Goal: Information Seeking & Learning: Learn about a topic

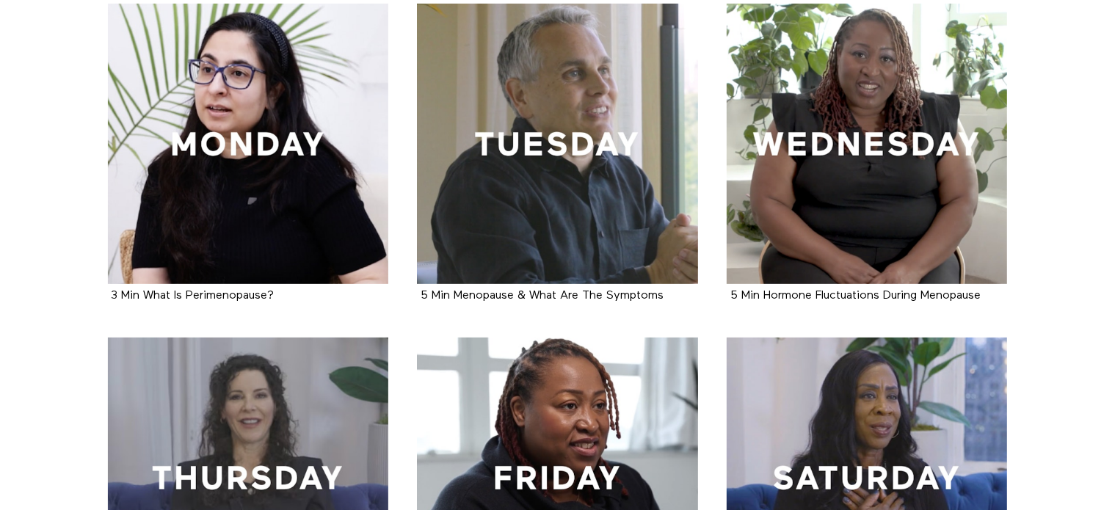
scroll to position [367, 0]
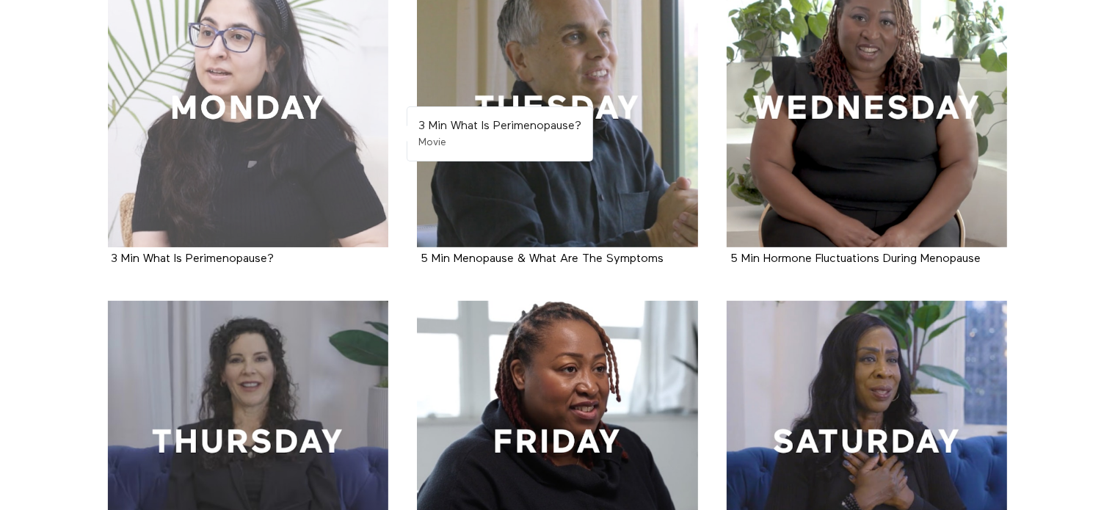
click at [308, 131] on div at bounding box center [248, 107] width 281 height 281
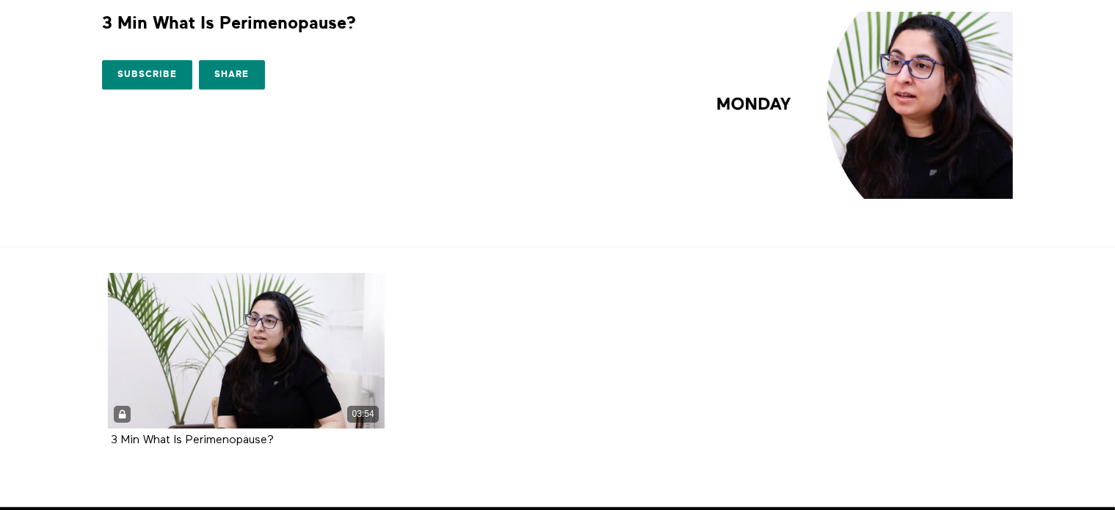
scroll to position [117, 0]
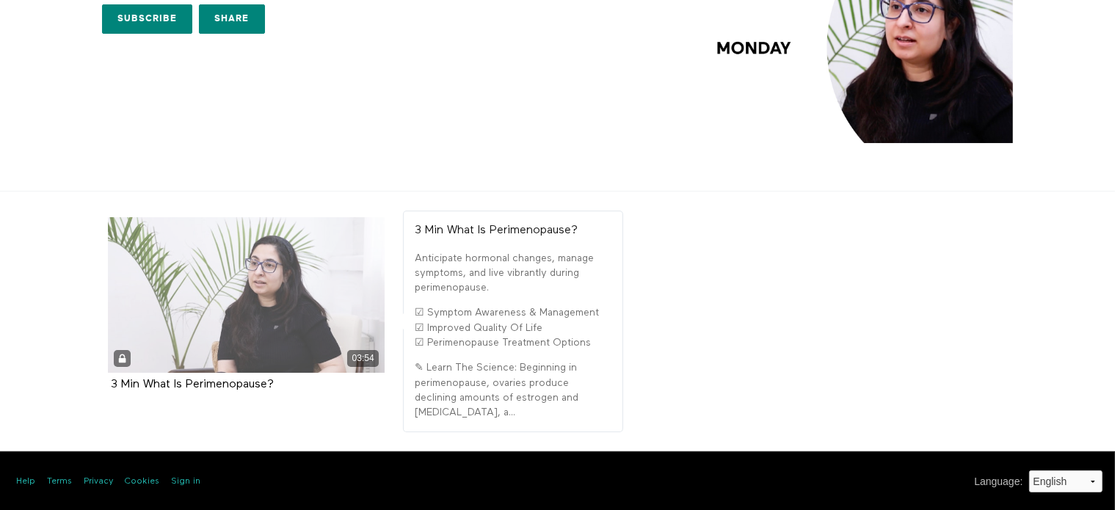
click at [237, 329] on div "03:54" at bounding box center [247, 295] width 278 height 156
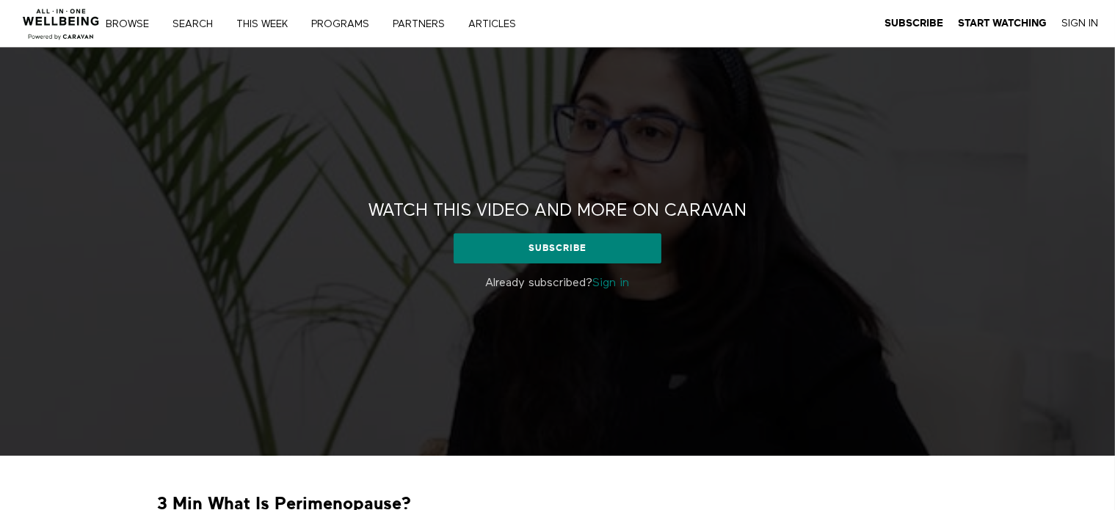
click at [620, 283] on link "Sign in" at bounding box center [611, 284] width 37 height 12
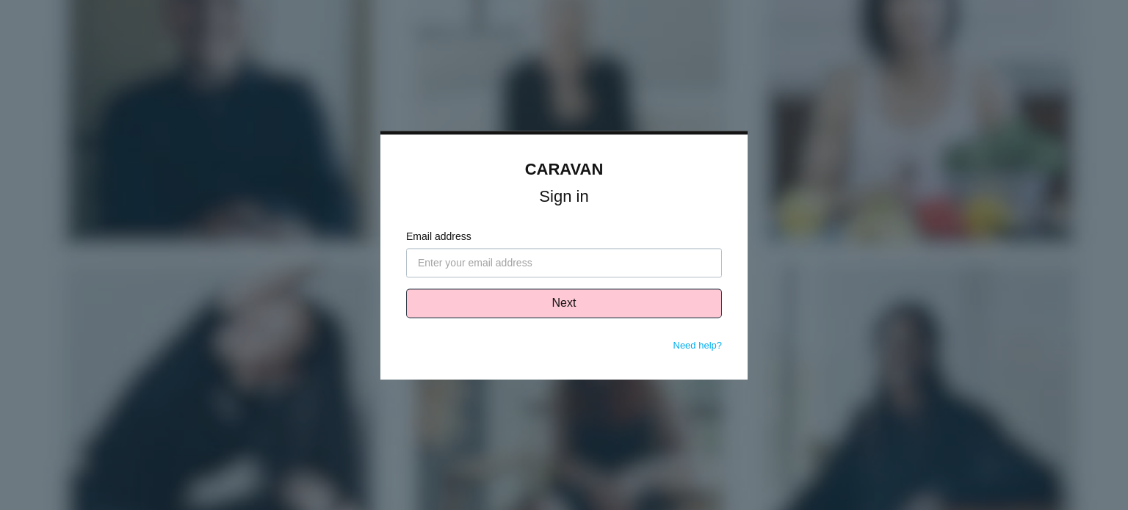
click at [618, 266] on input "Email address" at bounding box center [564, 262] width 316 height 29
type input "Stephanie.Ruiz@vcc.org"
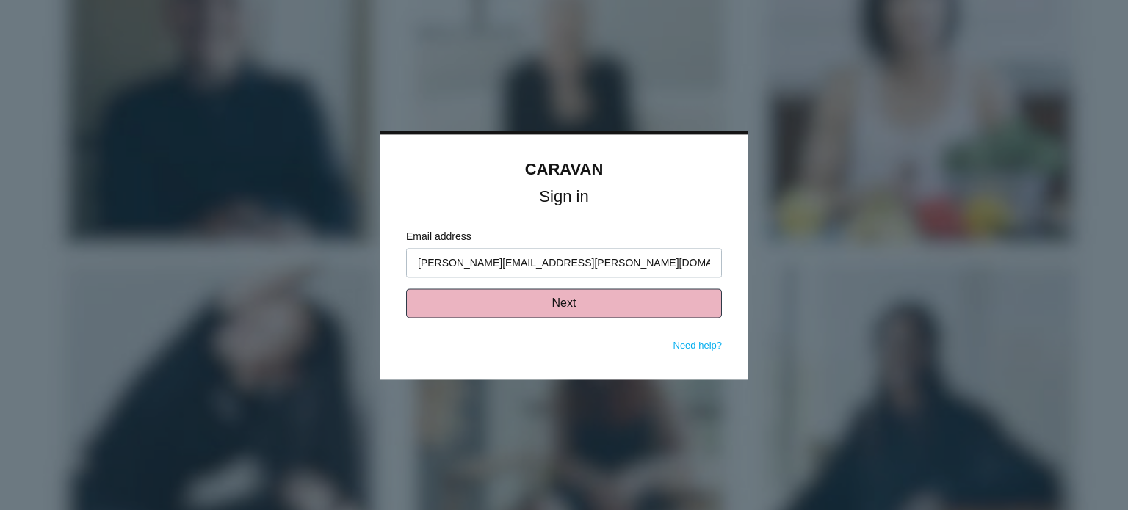
click at [590, 308] on button "Next" at bounding box center [564, 303] width 316 height 29
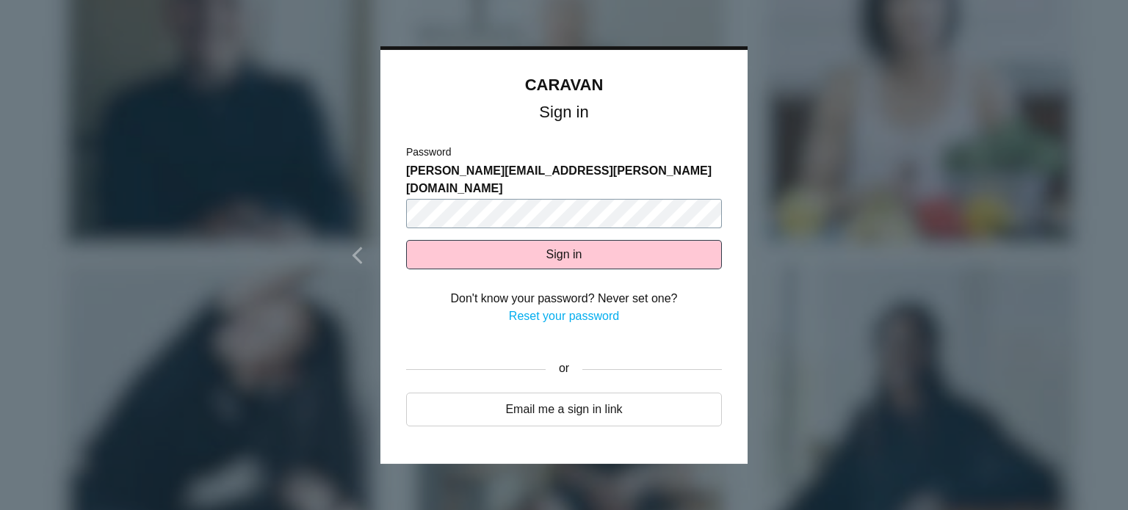
click at [406, 240] on button "Sign in" at bounding box center [564, 254] width 316 height 29
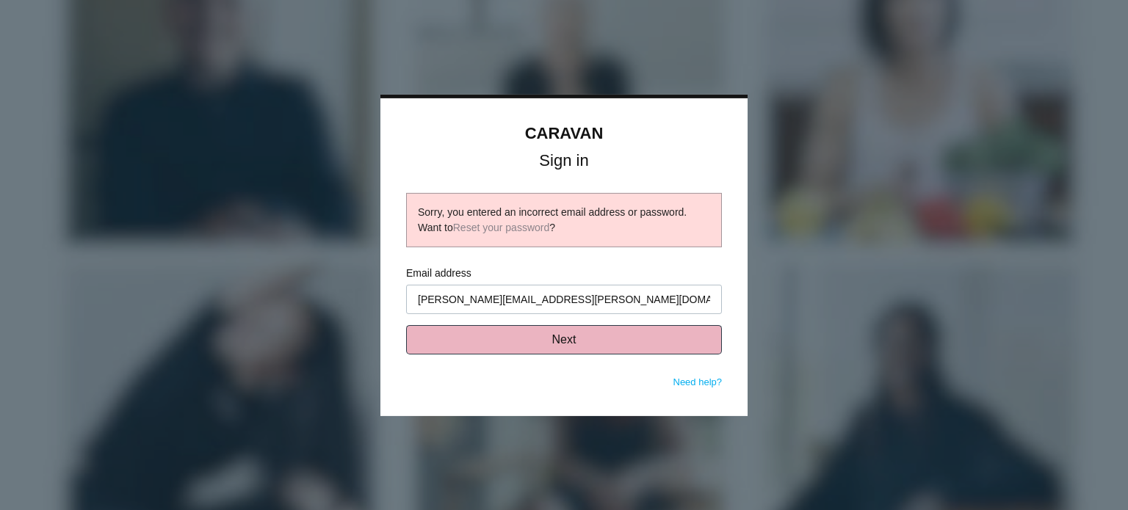
click at [675, 330] on button "Next" at bounding box center [564, 339] width 316 height 29
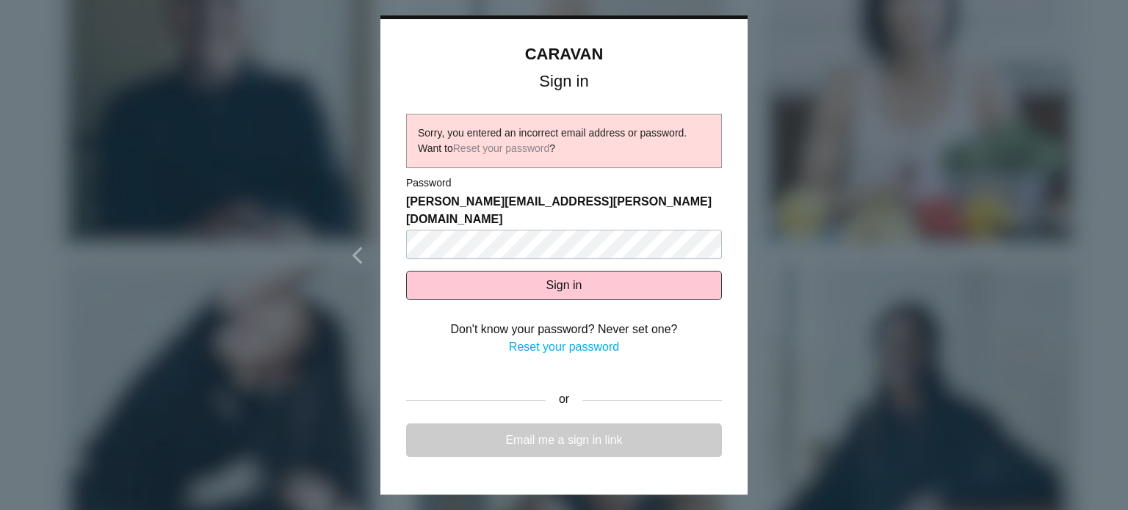
click at [542, 428] on link "Email me a sign in link" at bounding box center [564, 441] width 316 height 34
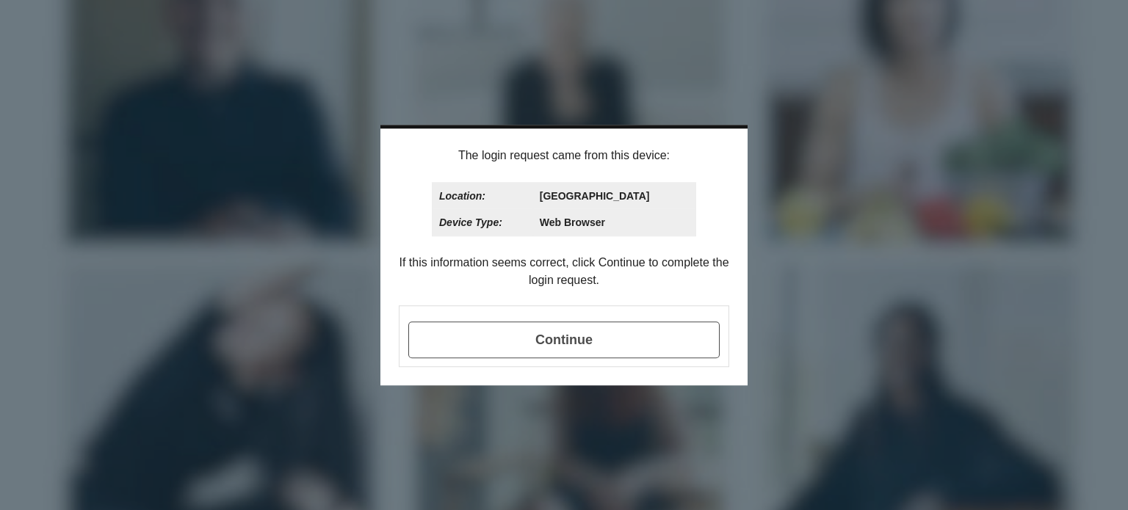
click at [601, 349] on span "Continue" at bounding box center [563, 340] width 311 height 37
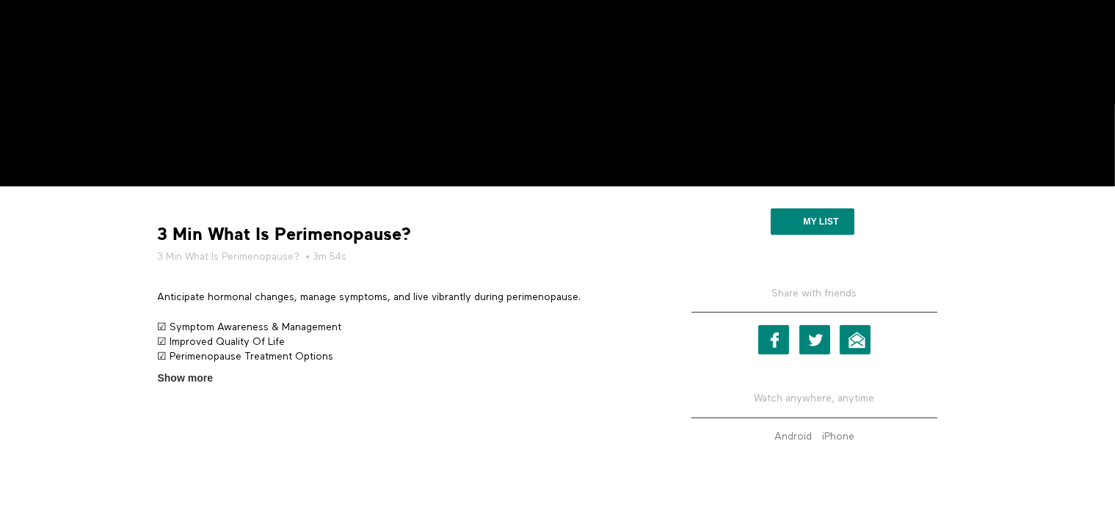
scroll to position [330, 0]
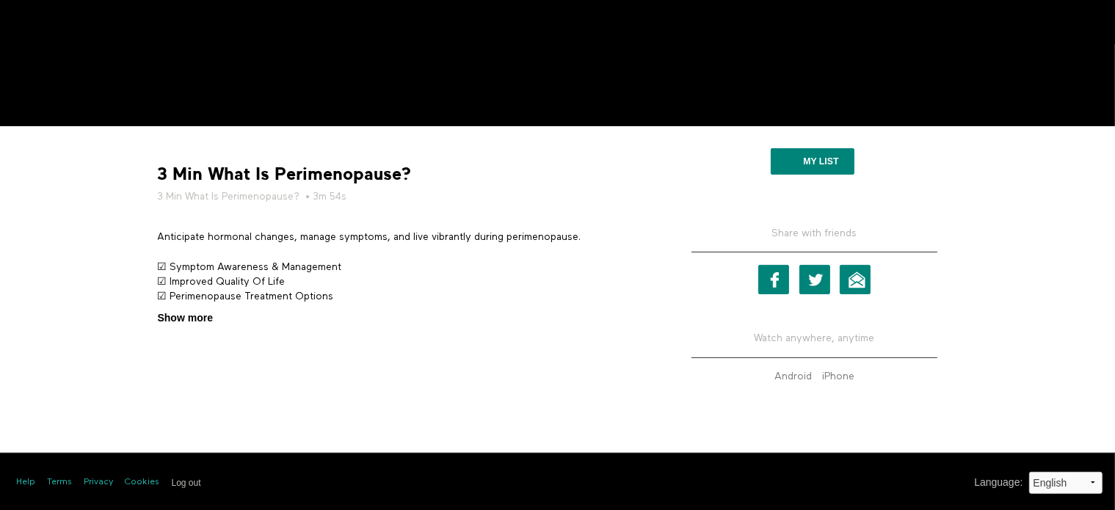
click at [173, 320] on span "Show more" at bounding box center [185, 318] width 55 height 15
click at [0, 0] on input "Show more Show less" at bounding box center [0, 0] width 0 height 0
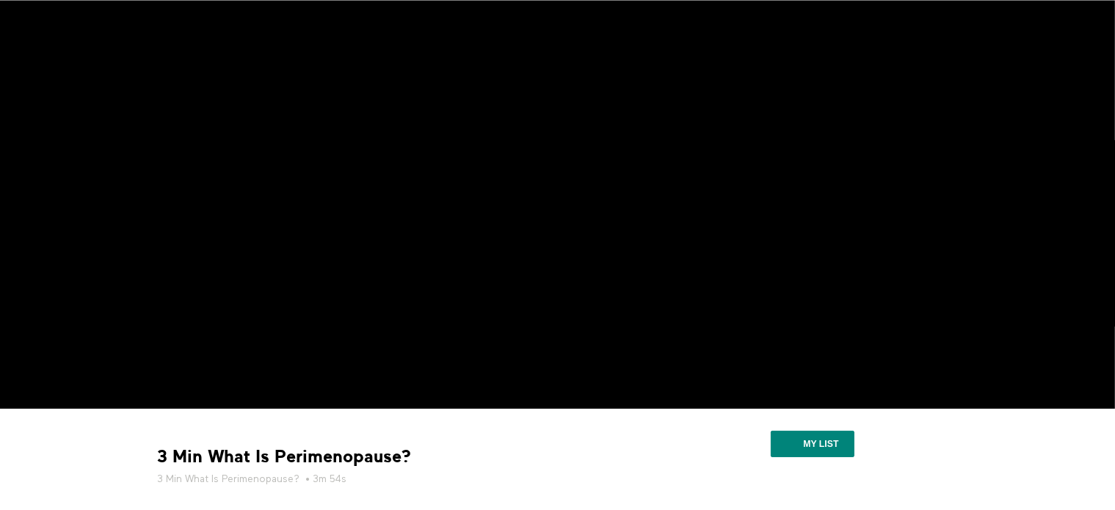
scroll to position [0, 0]
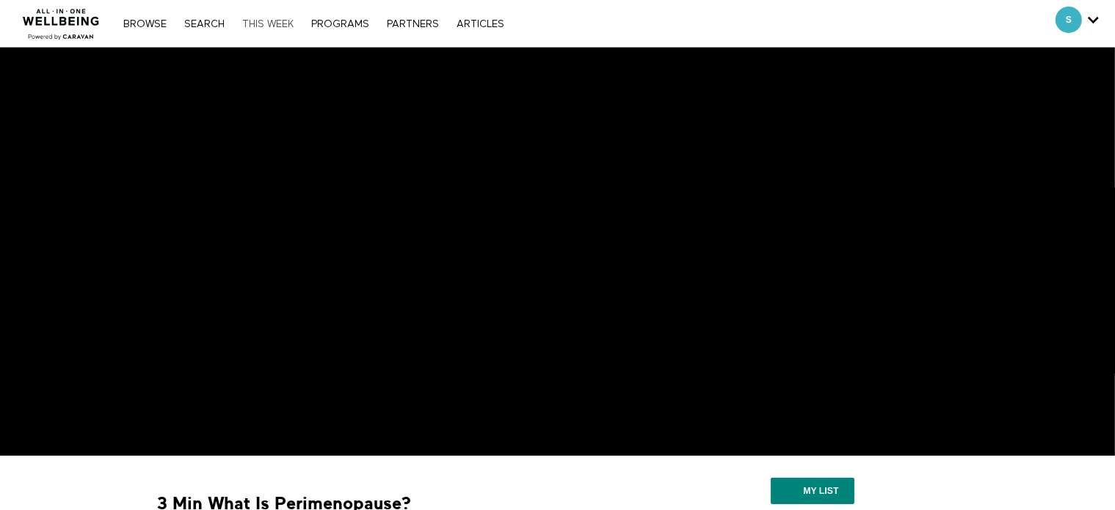
click at [281, 19] on link "THIS WEEK" at bounding box center [268, 24] width 66 height 10
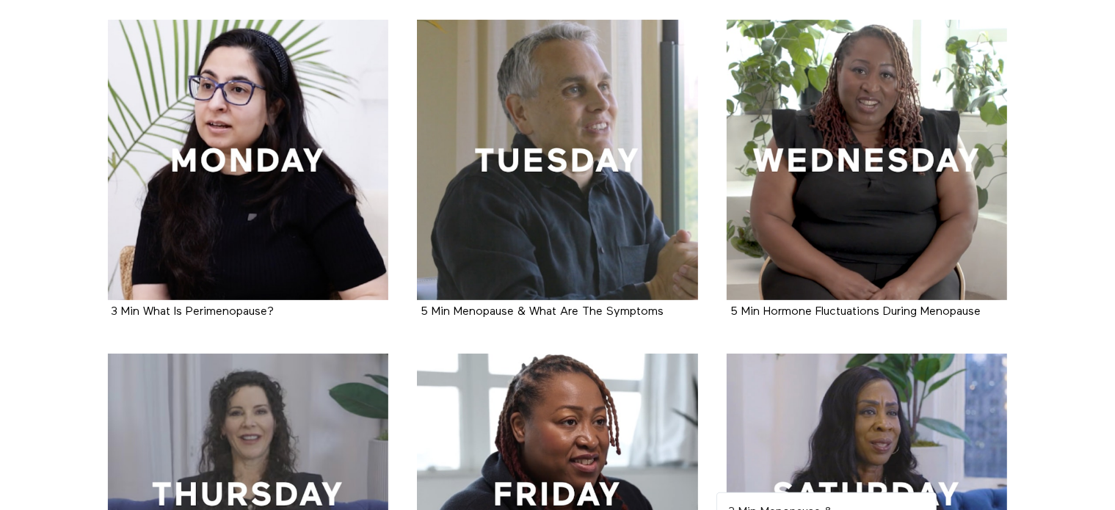
scroll to position [73, 0]
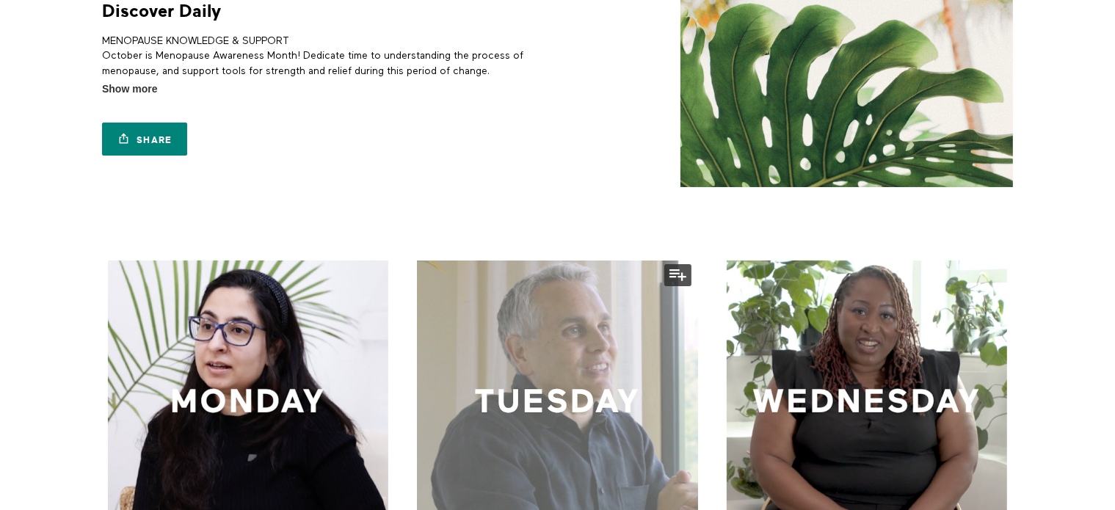
click at [596, 385] on div at bounding box center [557, 401] width 281 height 281
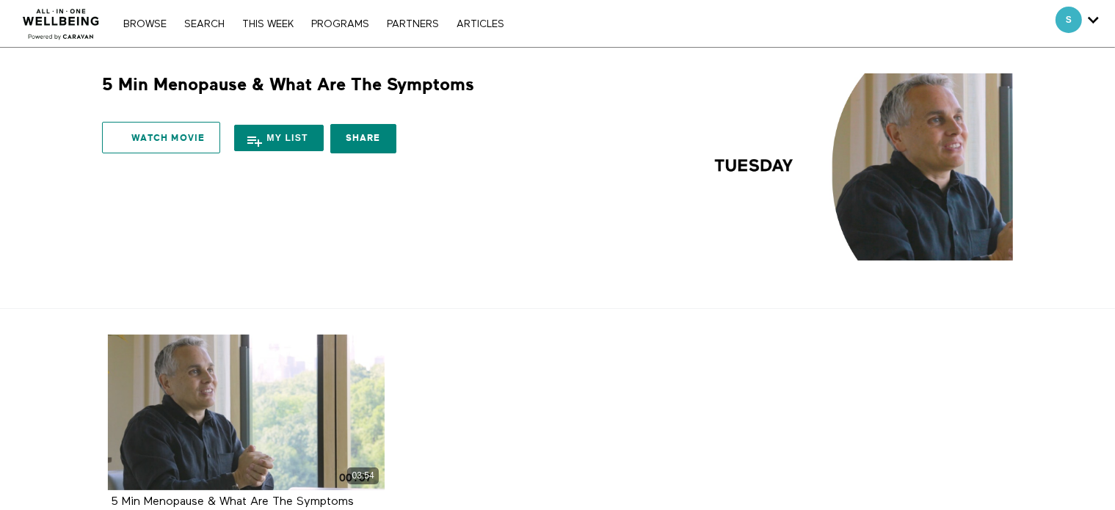
click at [203, 139] on link "Watch Movie" at bounding box center [161, 138] width 118 height 32
